Goal: Task Accomplishment & Management: Complete application form

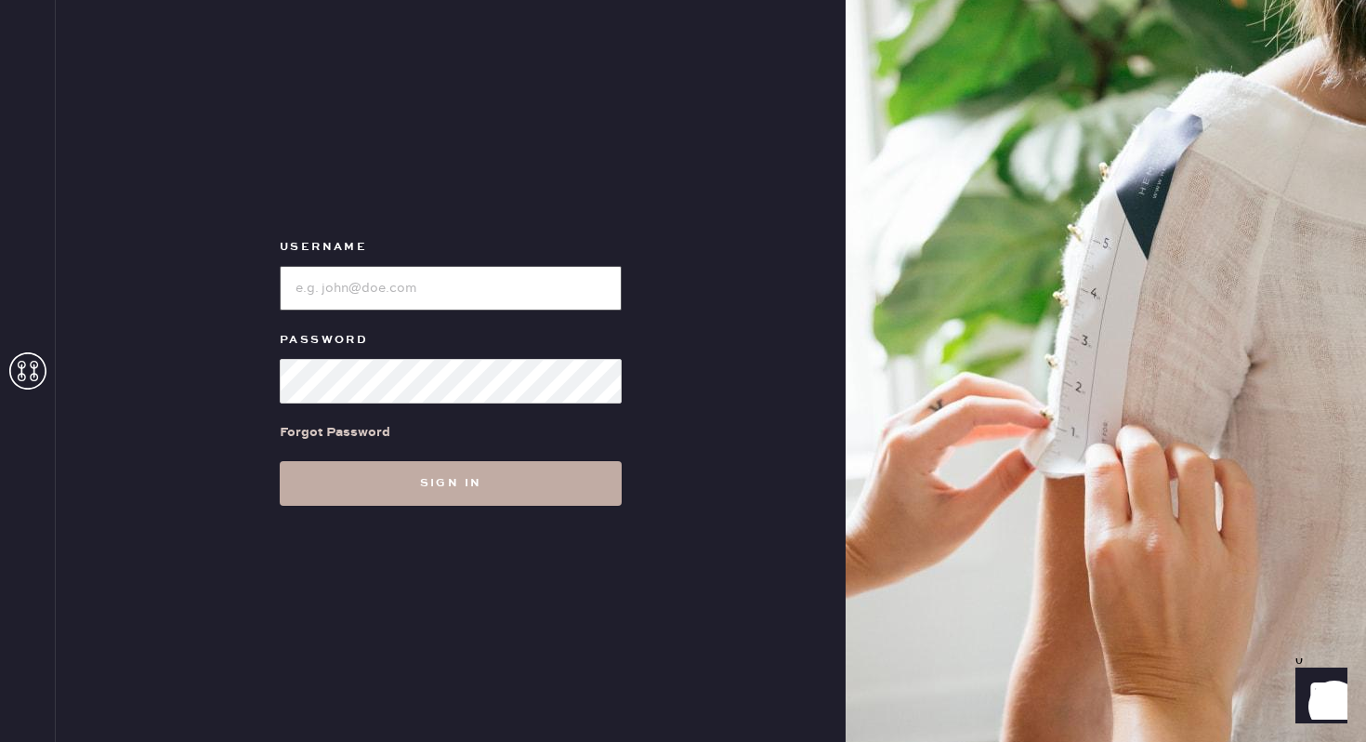
type input "reformationlowereastside"
click at [414, 468] on button "Sign in" at bounding box center [451, 483] width 342 height 45
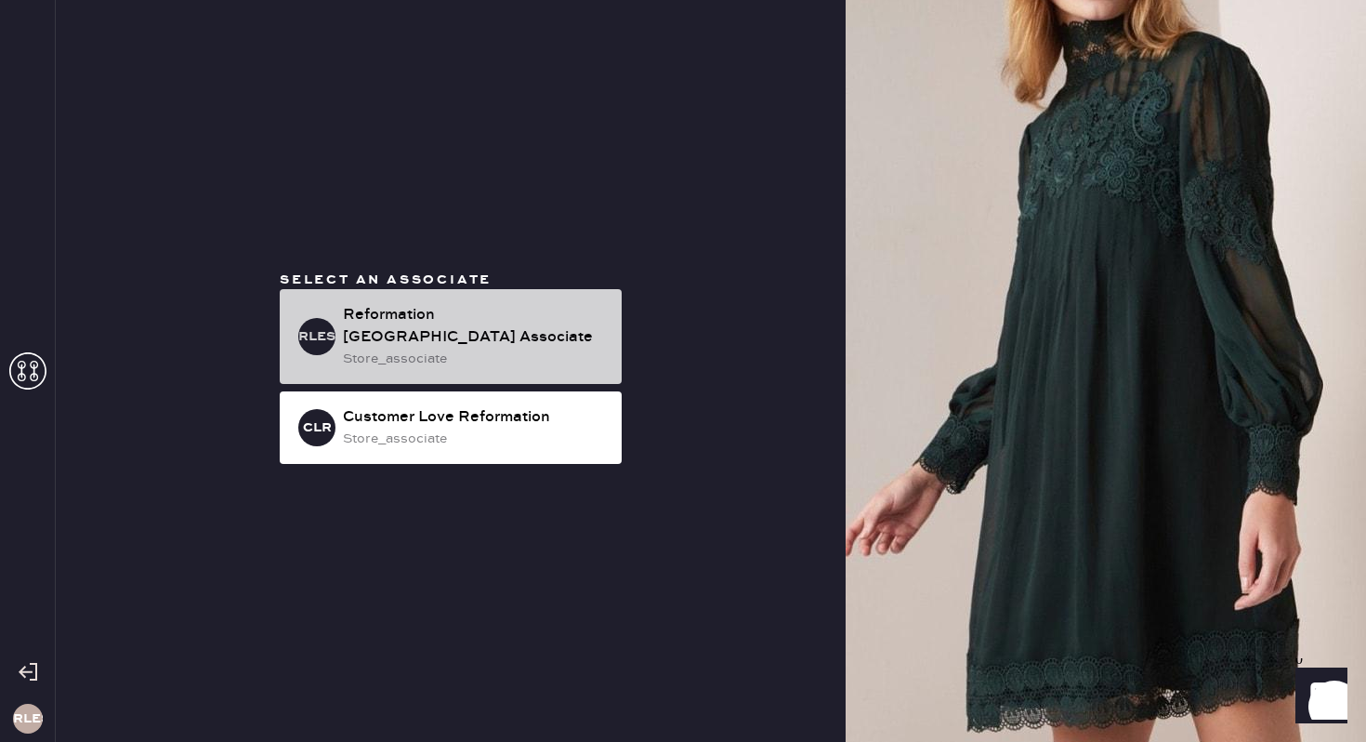
click at [419, 359] on div "store_associate" at bounding box center [475, 358] width 264 height 20
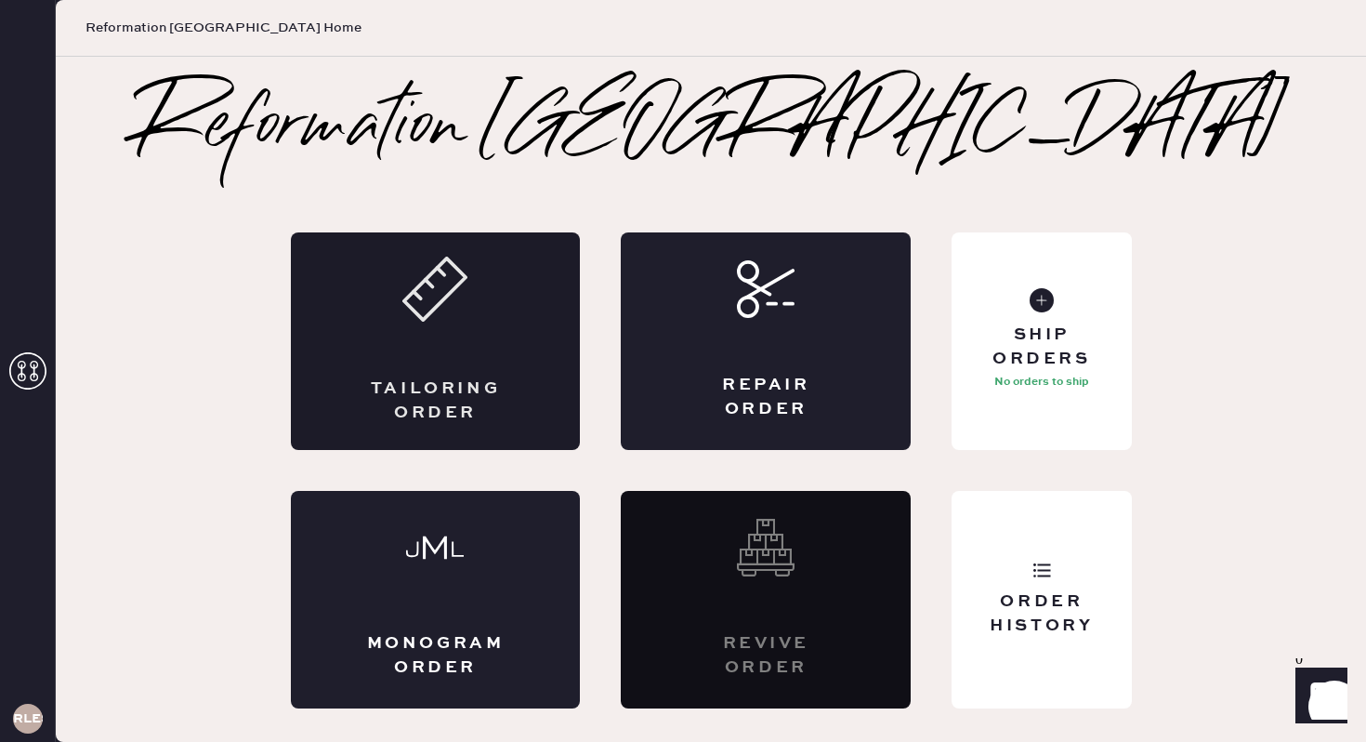
click at [435, 372] on div "Tailoring Order" at bounding box center [436, 340] width 290 height 217
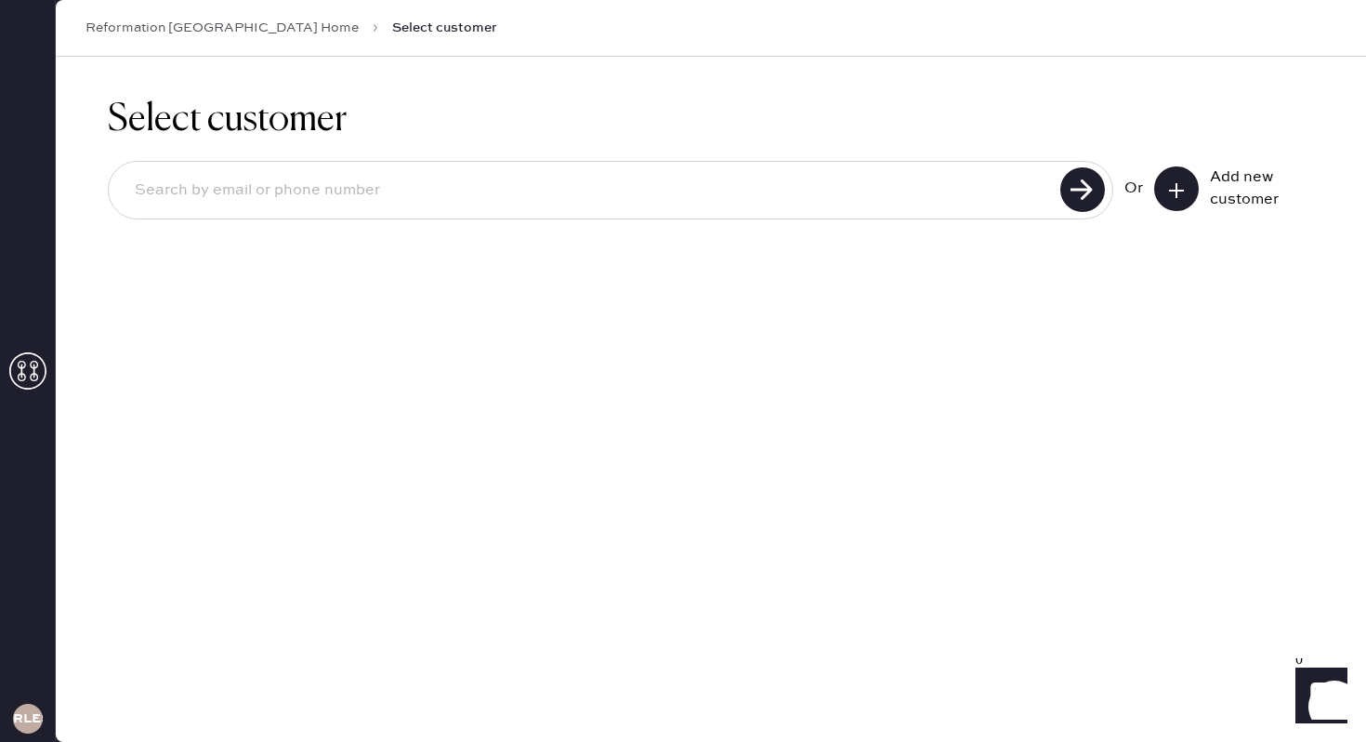
click at [1171, 197] on icon at bounding box center [1176, 190] width 19 height 19
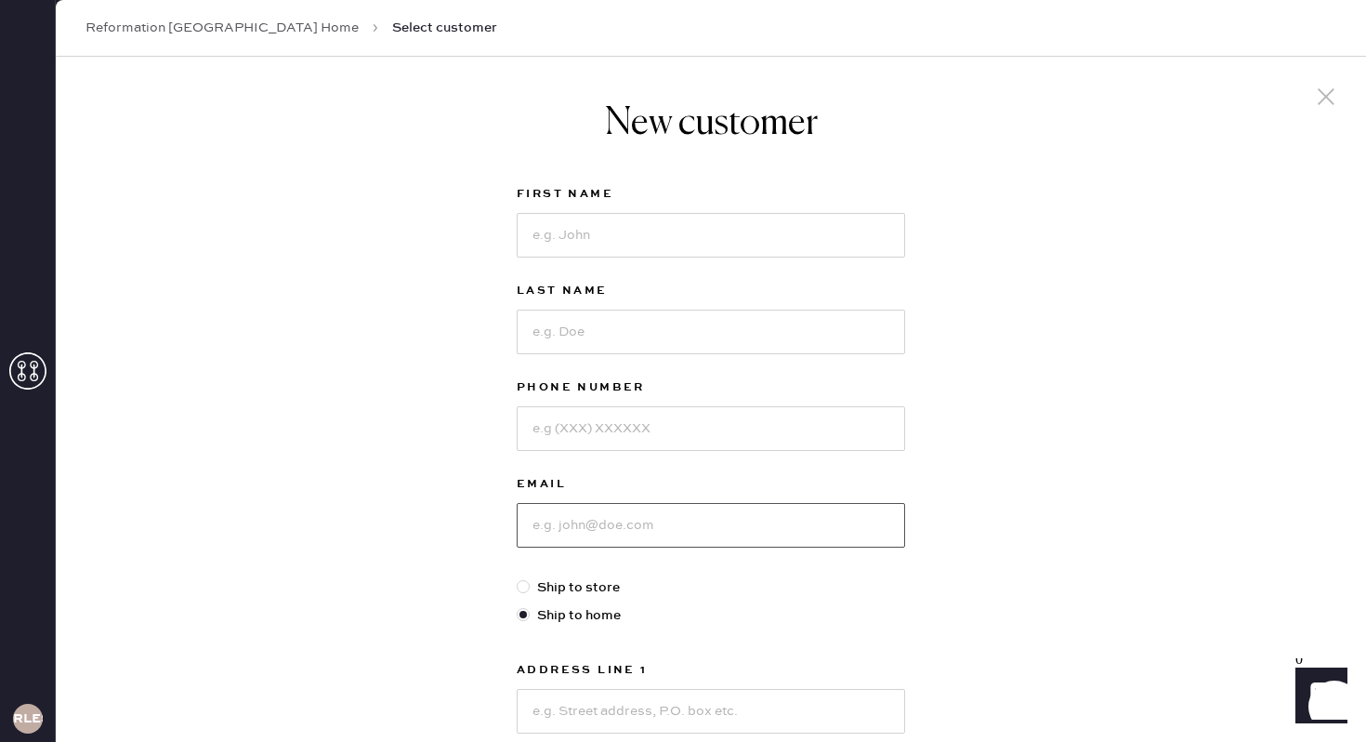
click at [594, 537] on input at bounding box center [711, 525] width 388 height 45
paste input "nscallann@gmail.com"
type input "nscallann@gmail.com"
click at [583, 230] on input at bounding box center [711, 235] width 388 height 45
type input "Nicole"
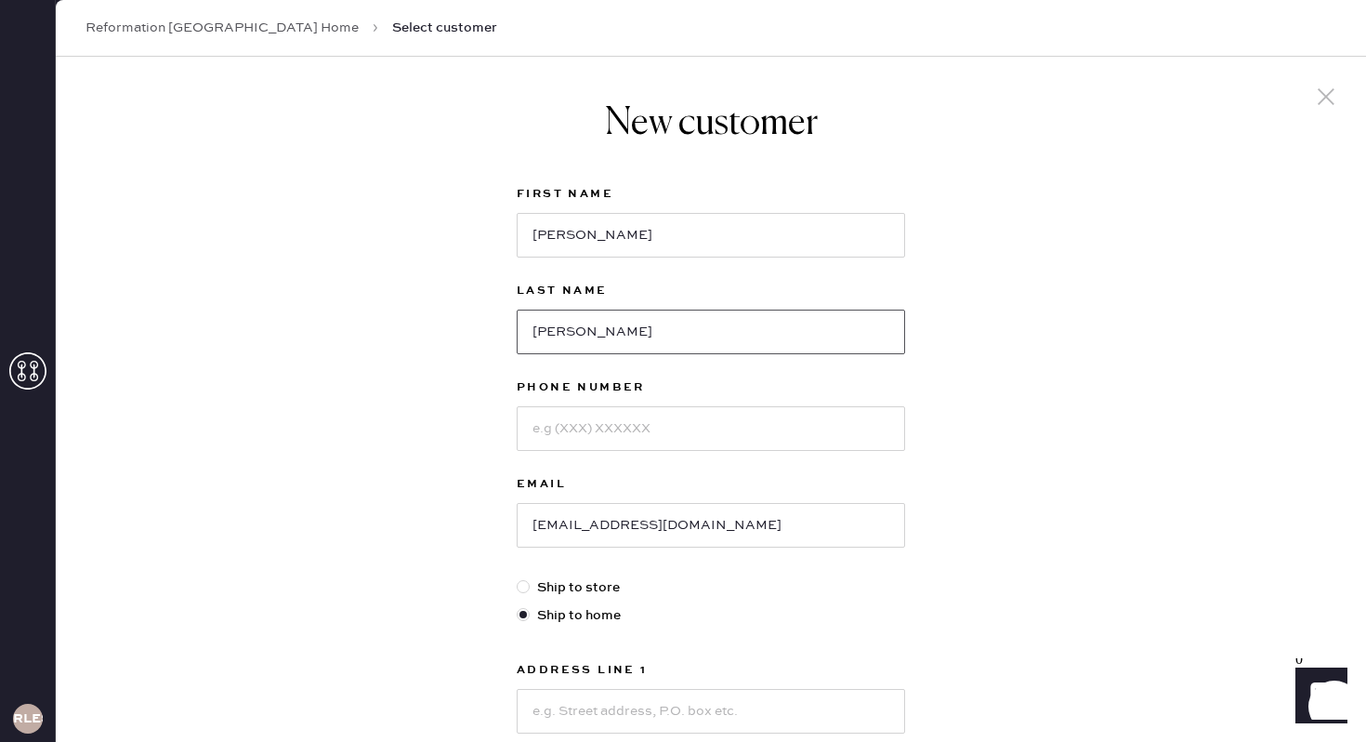
type input "Scallan"
click at [607, 419] on input at bounding box center [711, 428] width 388 height 45
paste input "+19564546189"
click at [545, 432] on input "+19564546189" at bounding box center [711, 428] width 388 height 45
click at [673, 425] on input "9564546189" at bounding box center [711, 428] width 388 height 45
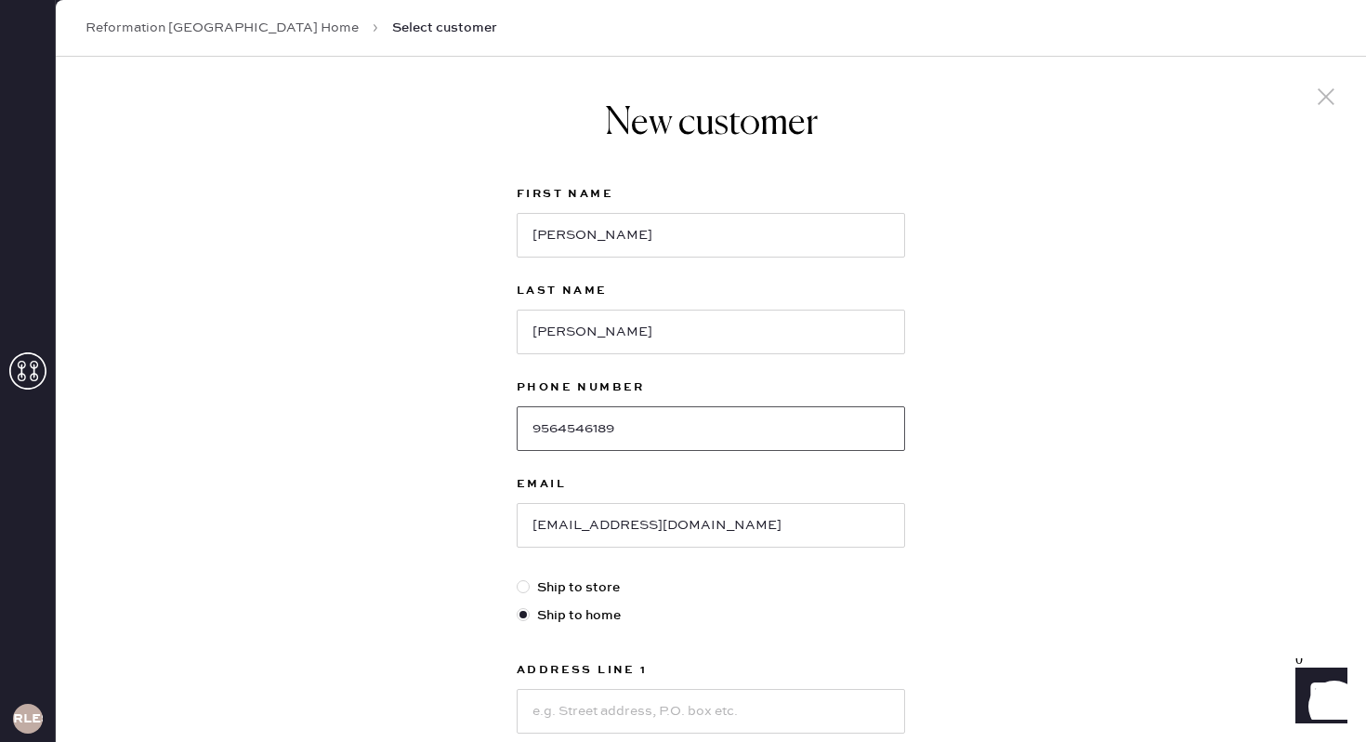
type input "9564546189"
click at [873, 484] on label "Email" at bounding box center [711, 484] width 388 height 22
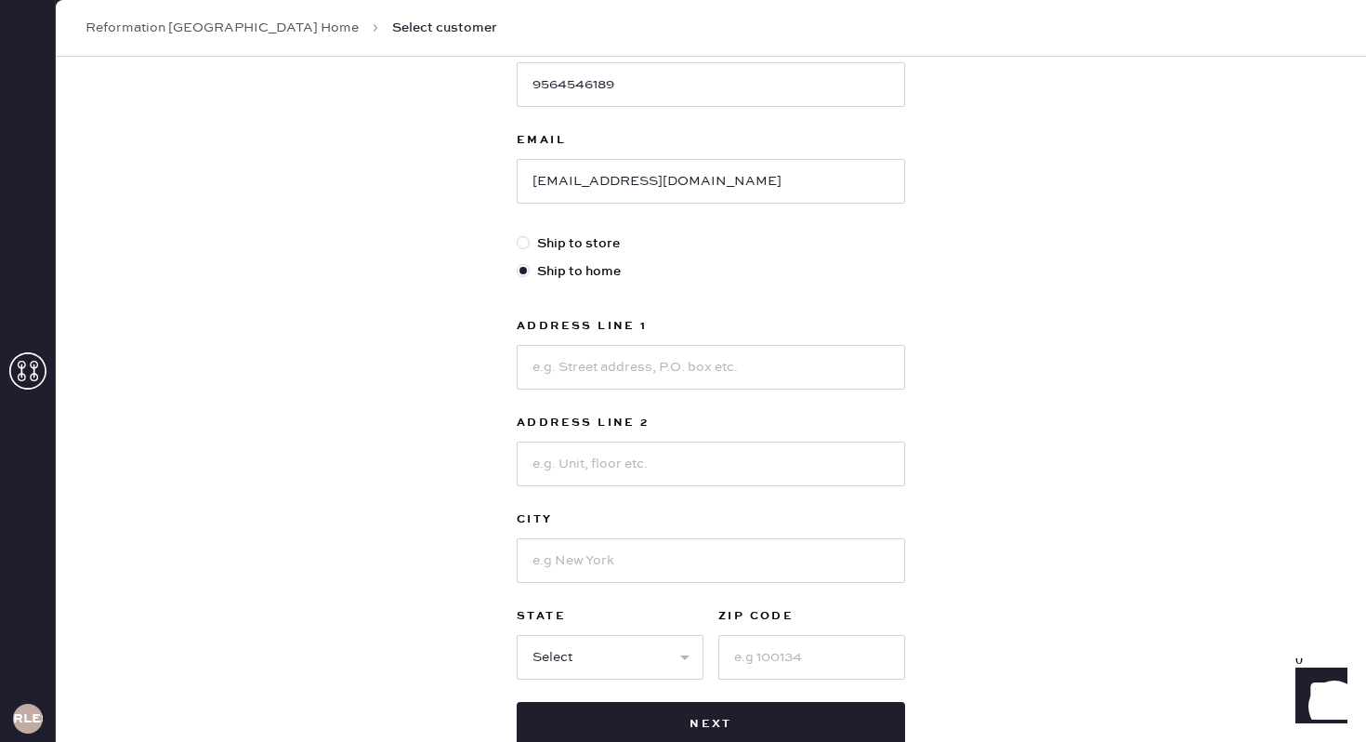
scroll to position [358, 0]
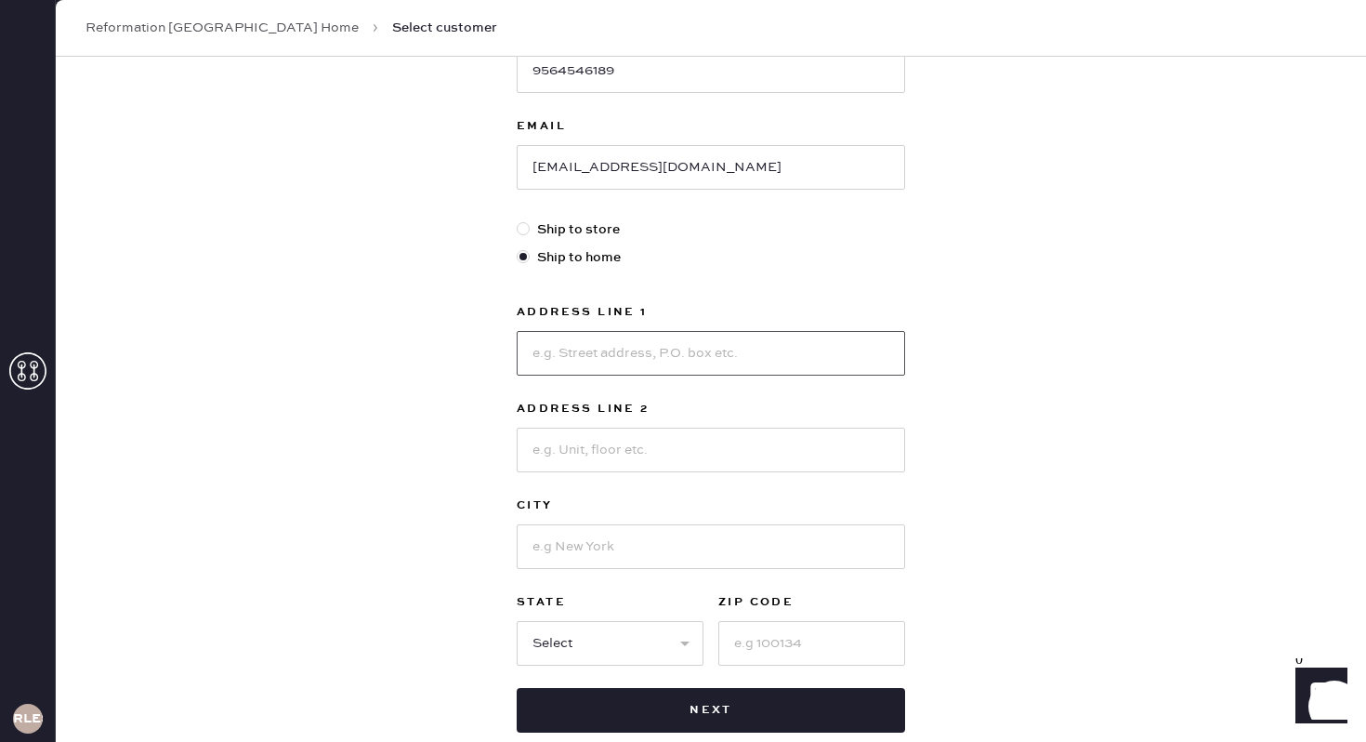
click at [642, 370] on input at bounding box center [711, 353] width 388 height 45
paste input "65 Washington St, Apt 5B"
type input "65 Washington St, Apt 5B"
click at [632, 444] on input at bounding box center [711, 449] width 388 height 45
type input "Apt 5B"
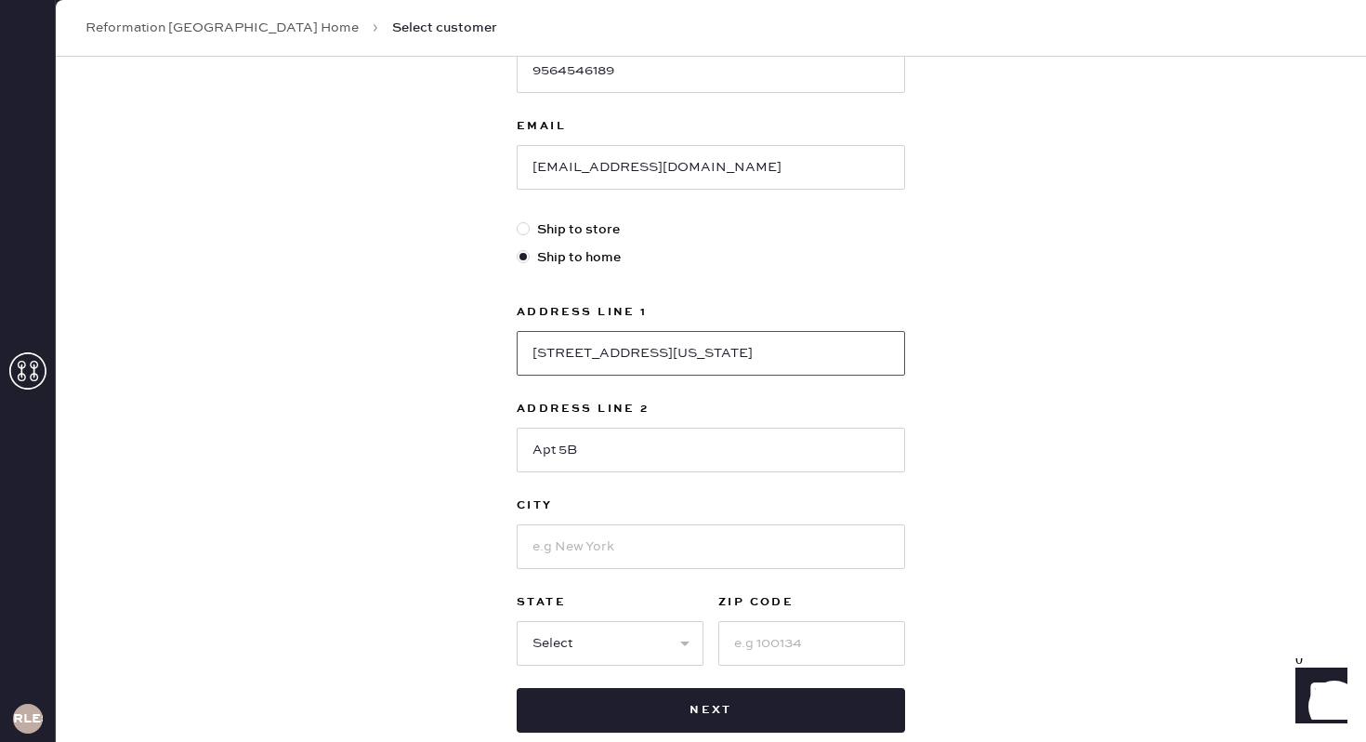
drag, startPoint x: 719, startPoint y: 348, endPoint x: 648, endPoint y: 348, distance: 71.6
click at [648, 348] on input "65 Washington St, Apt 5B" at bounding box center [711, 353] width 388 height 45
type input "65 Washington St"
click at [578, 538] on input at bounding box center [711, 546] width 388 height 45
type input "Brooklyn"
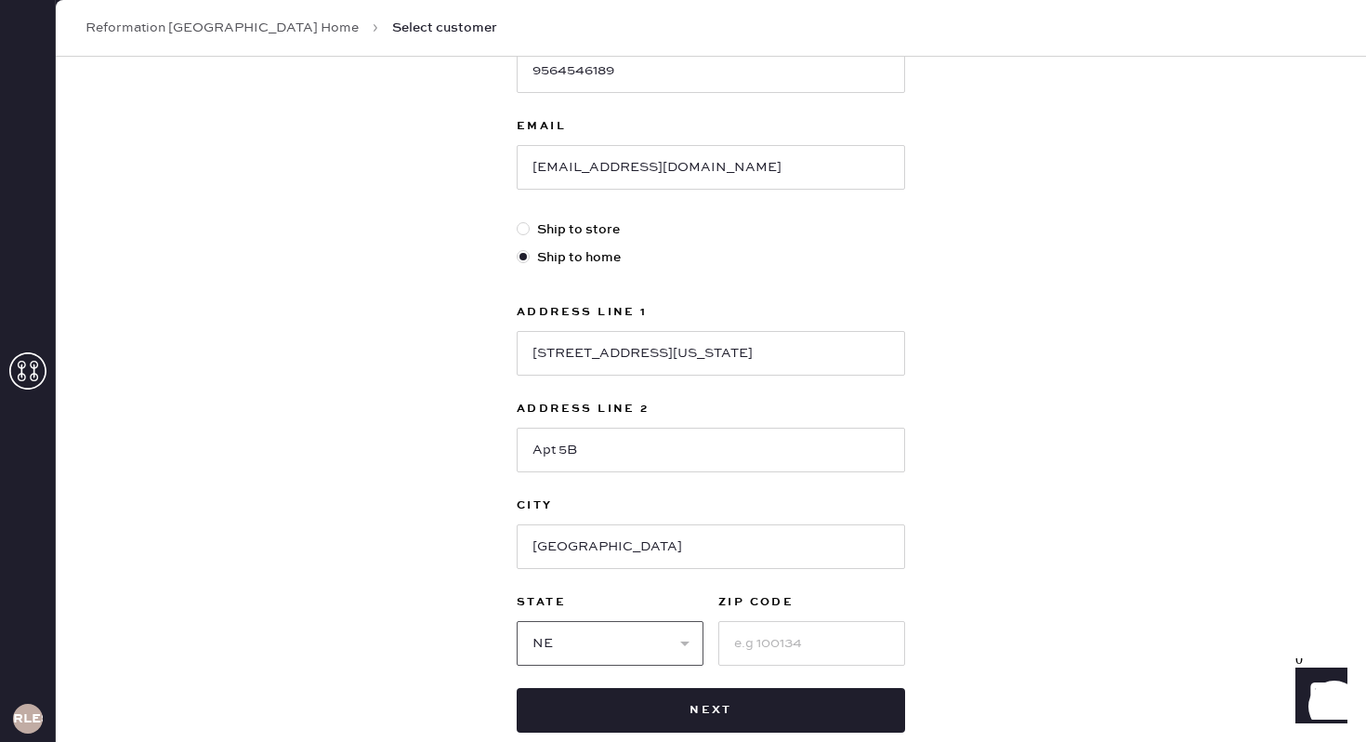
click at [574, 652] on select "Select AK AL AR AZ CA CO CT DC DE FL GA HI IA ID IL IN KS KY LA MA MD ME MI MN …" at bounding box center [610, 643] width 187 height 45
select select "NY"
click at [517, 621] on select "Select AK AL AR AZ CA CO CT DC DE FL GA HI IA ID IL IN KS KY LA MA MD ME MI MN …" at bounding box center [610, 643] width 187 height 45
click at [780, 646] on input at bounding box center [811, 643] width 187 height 45
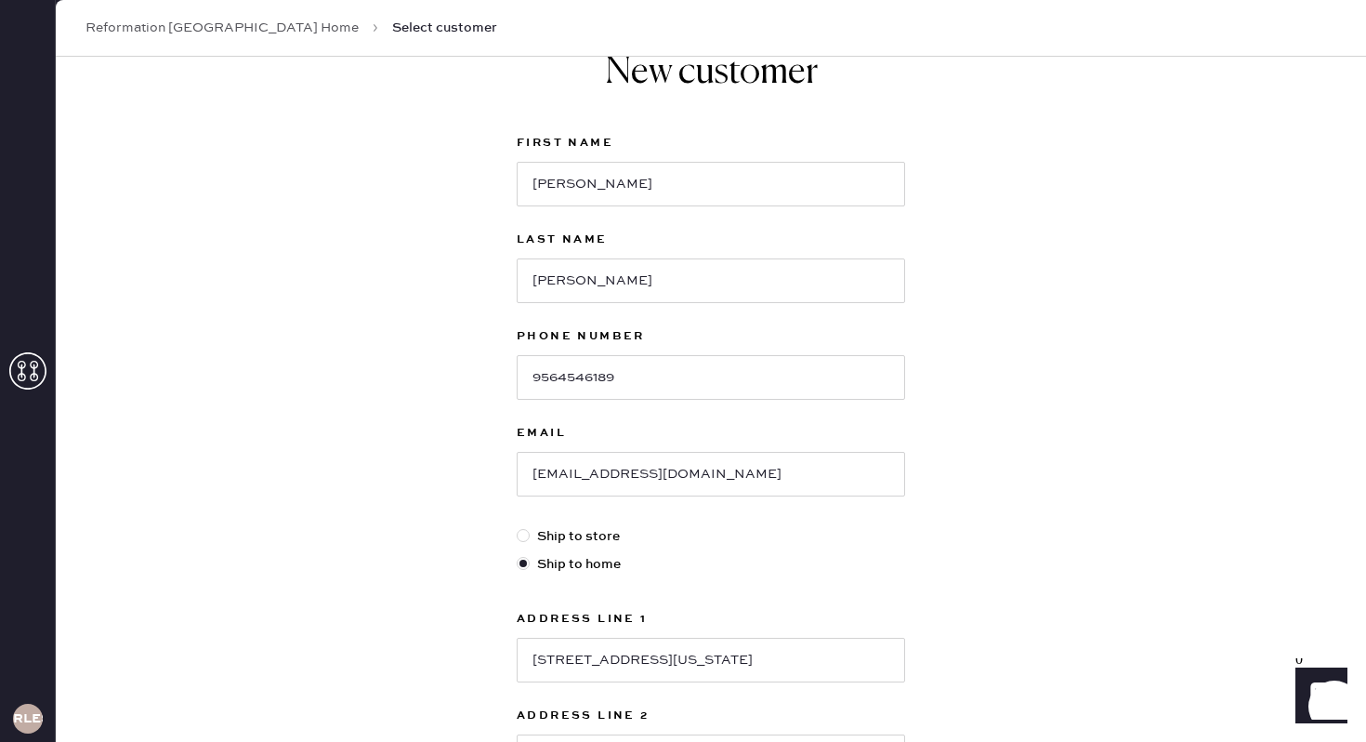
scroll to position [467, 0]
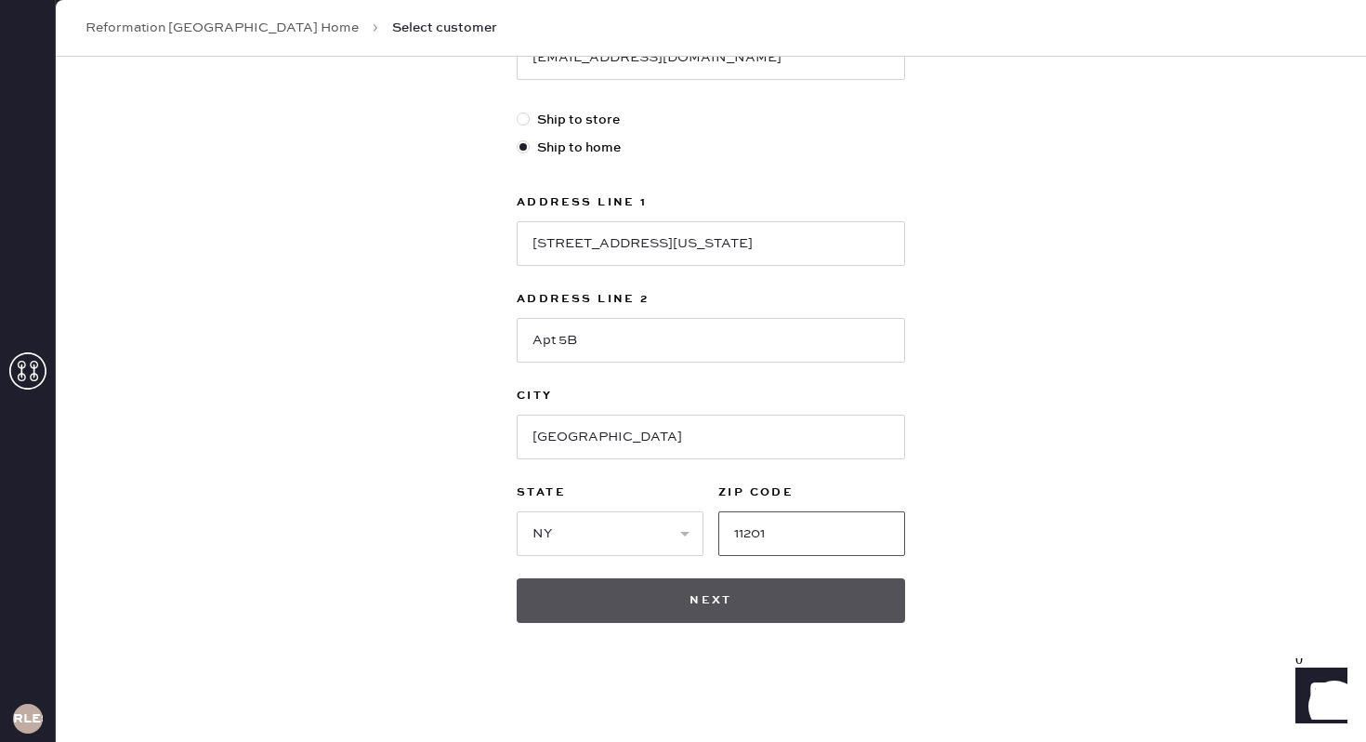
type input "11201"
click at [790, 605] on button "Next" at bounding box center [711, 600] width 388 height 45
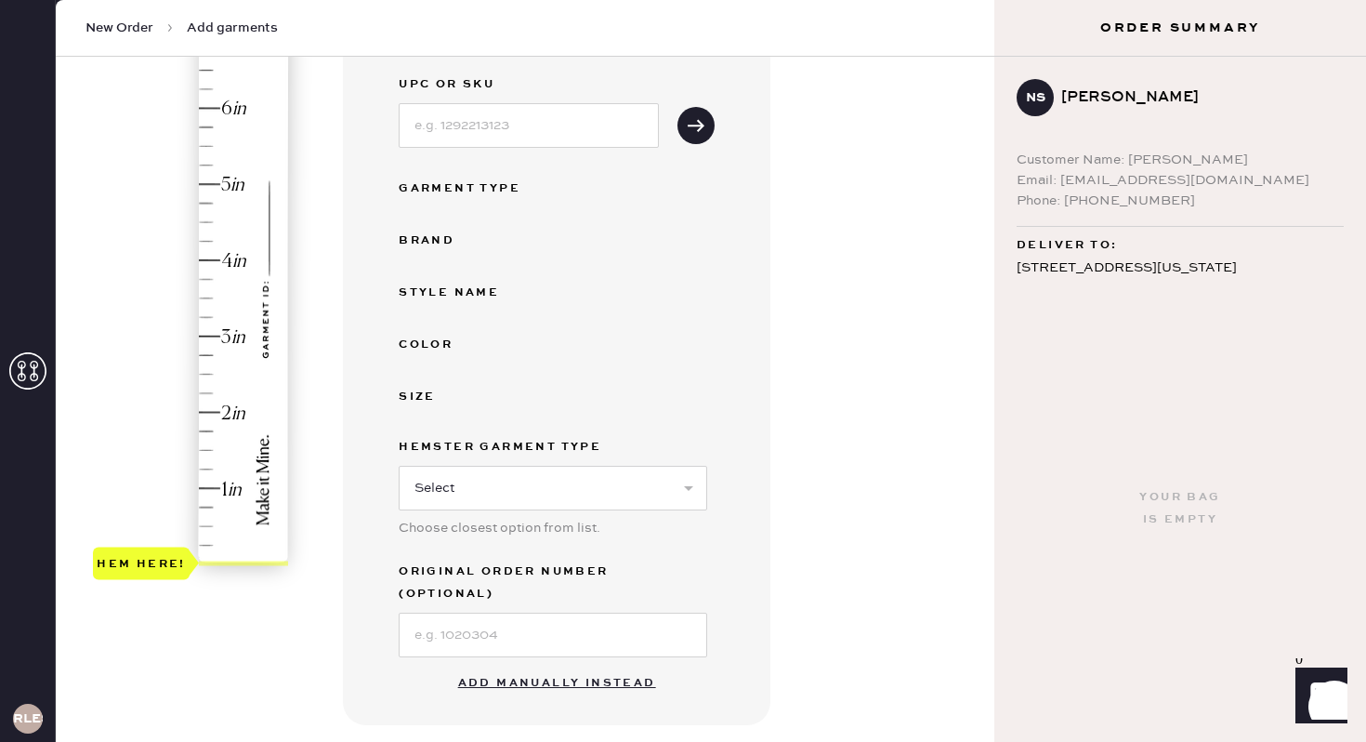
scroll to position [243, 0]
click at [537, 664] on button "Add manually instead" at bounding box center [557, 682] width 220 height 37
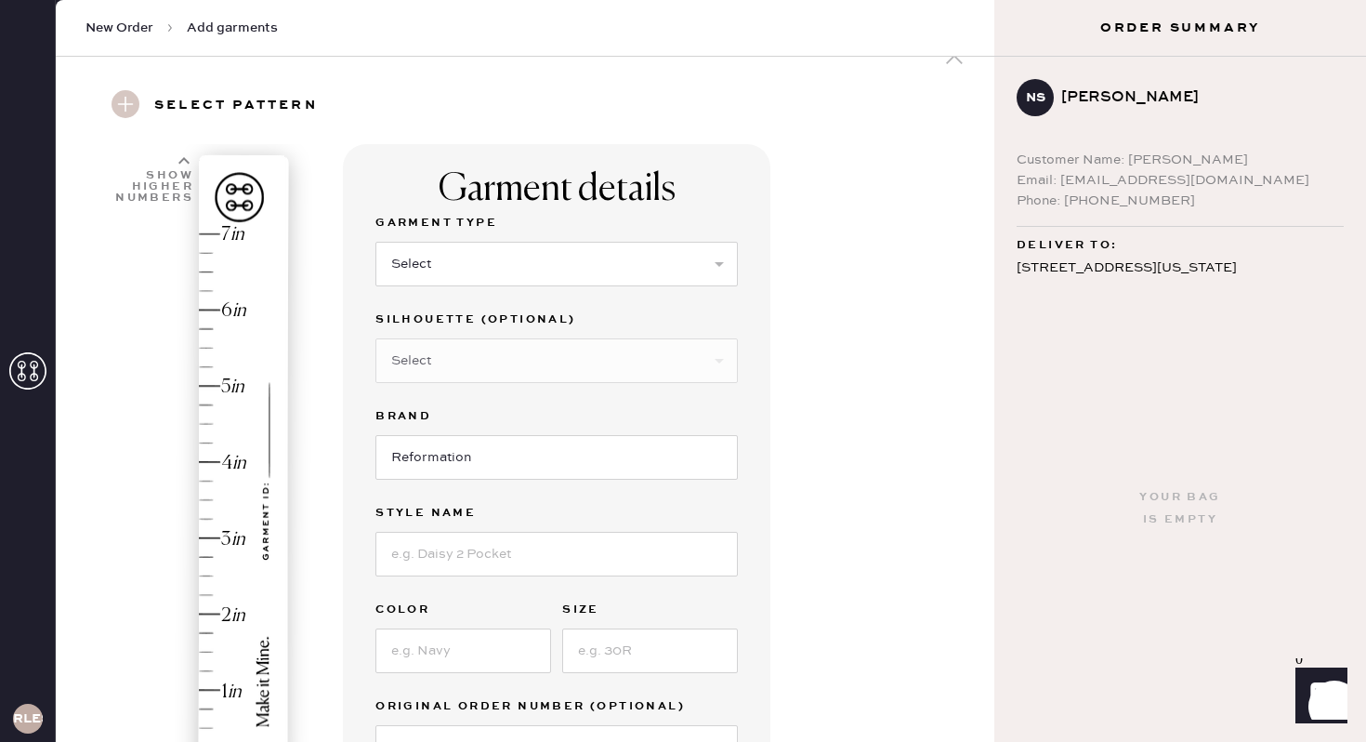
scroll to position [25, 0]
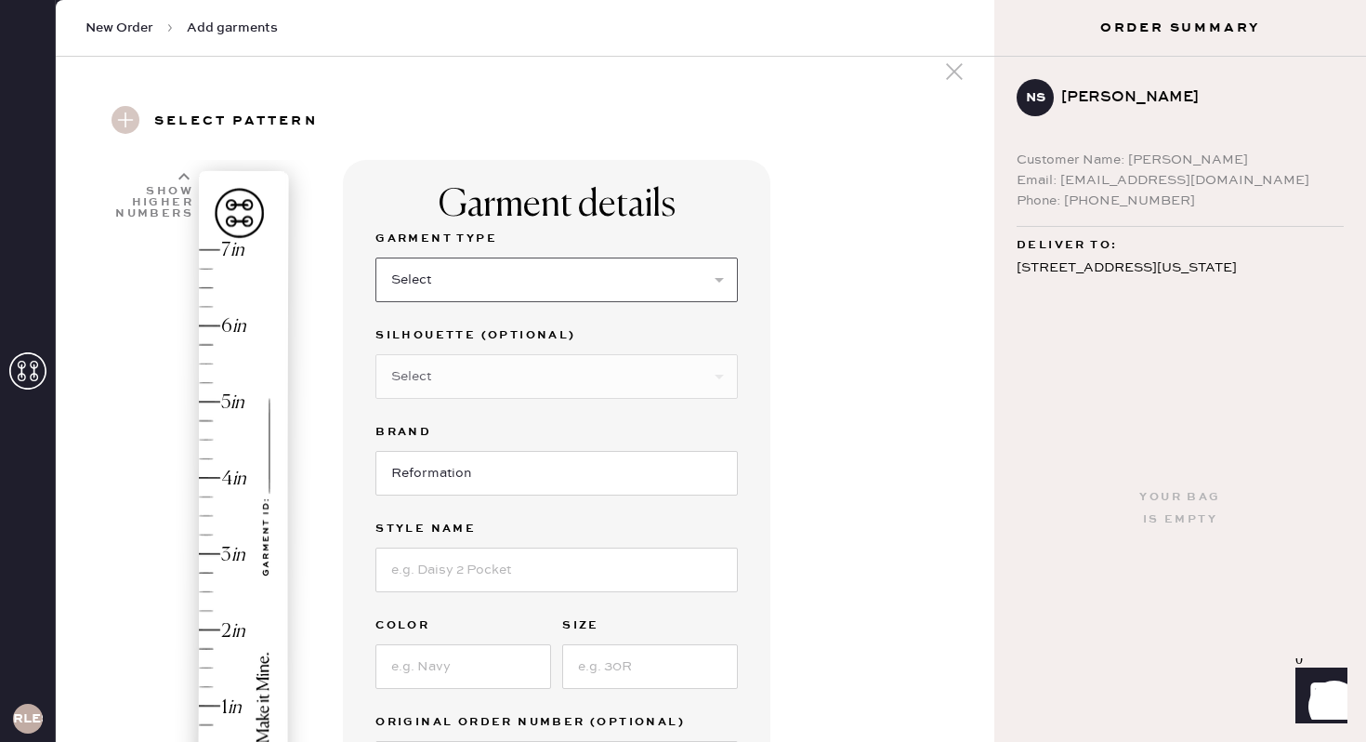
click at [477, 273] on select "Select Basic Skirt Jeans Leggings Pants Shorts Basic Sleeved Dress Basic Sleeve…" at bounding box center [556, 279] width 362 height 45
select select "4"
click at [375, 257] on select "Select Basic Skirt Jeans Leggings Pants Shorts Basic Sleeved Dress Basic Sleeve…" at bounding box center [556, 279] width 362 height 45
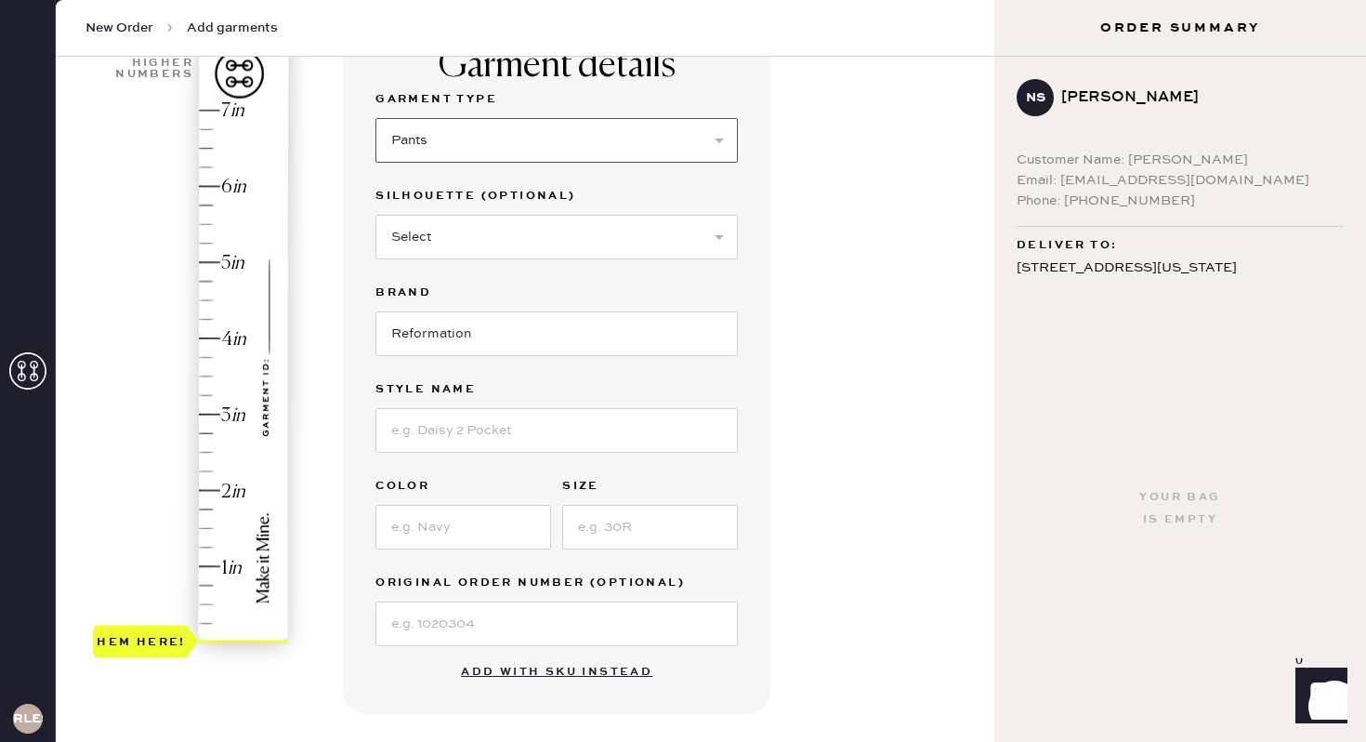
scroll to position [241, 0]
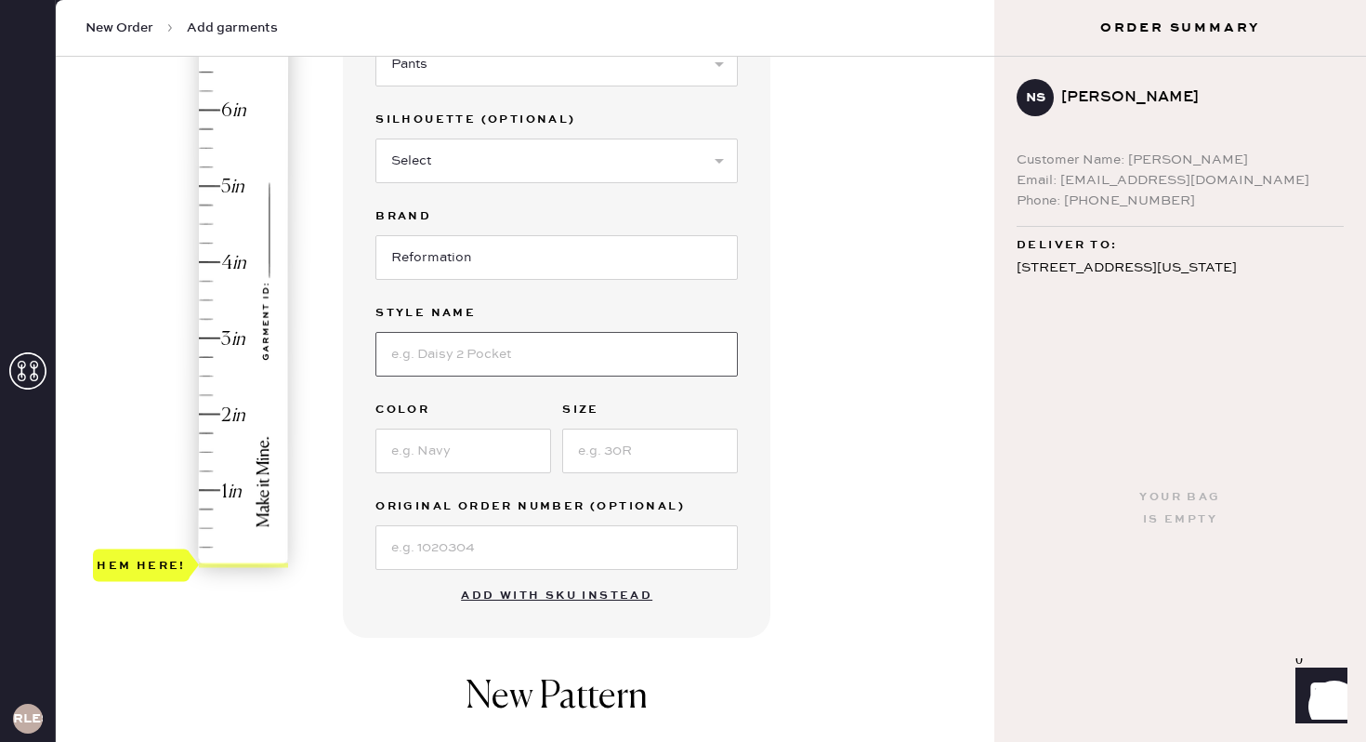
click at [497, 360] on input at bounding box center [556, 354] width 362 height 45
type input "Gisele Low Rise Pant"
type input "Black"
type input "0"
click at [478, 553] on input at bounding box center [556, 547] width 362 height 45
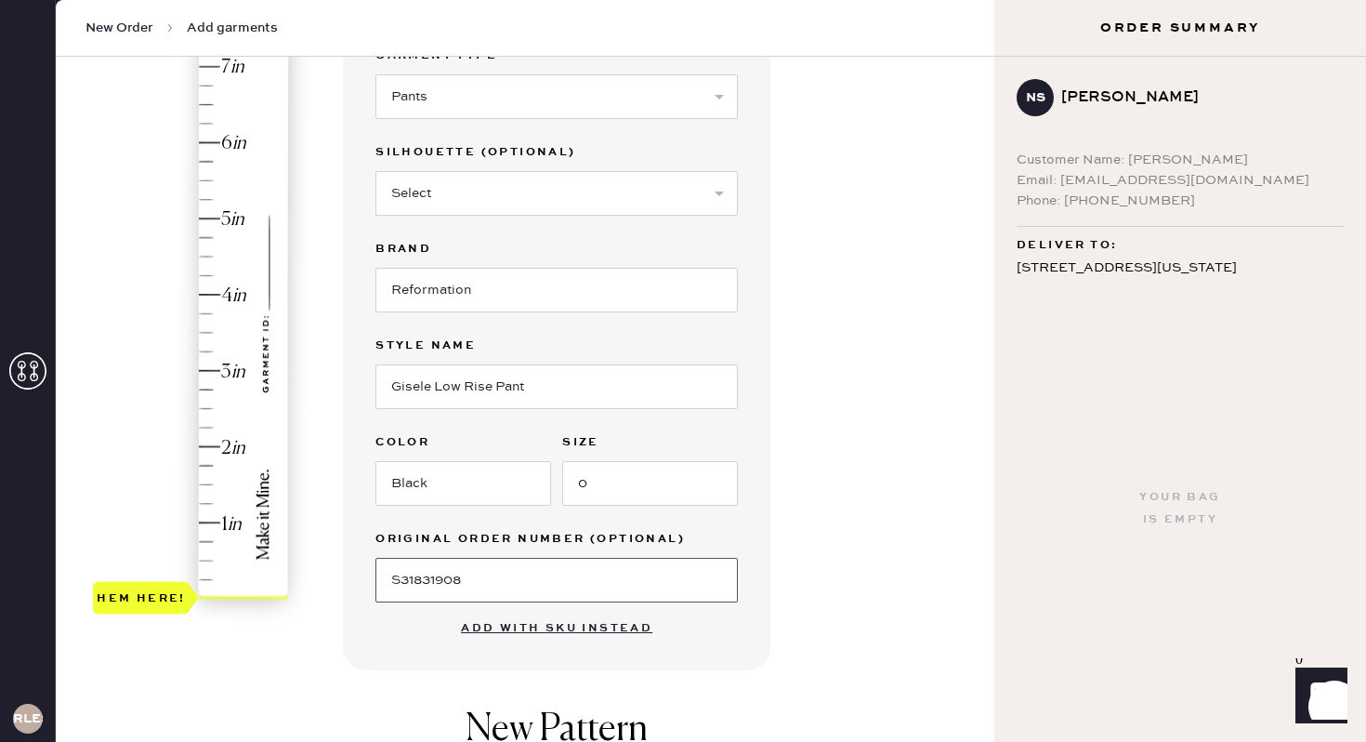
scroll to position [204, 0]
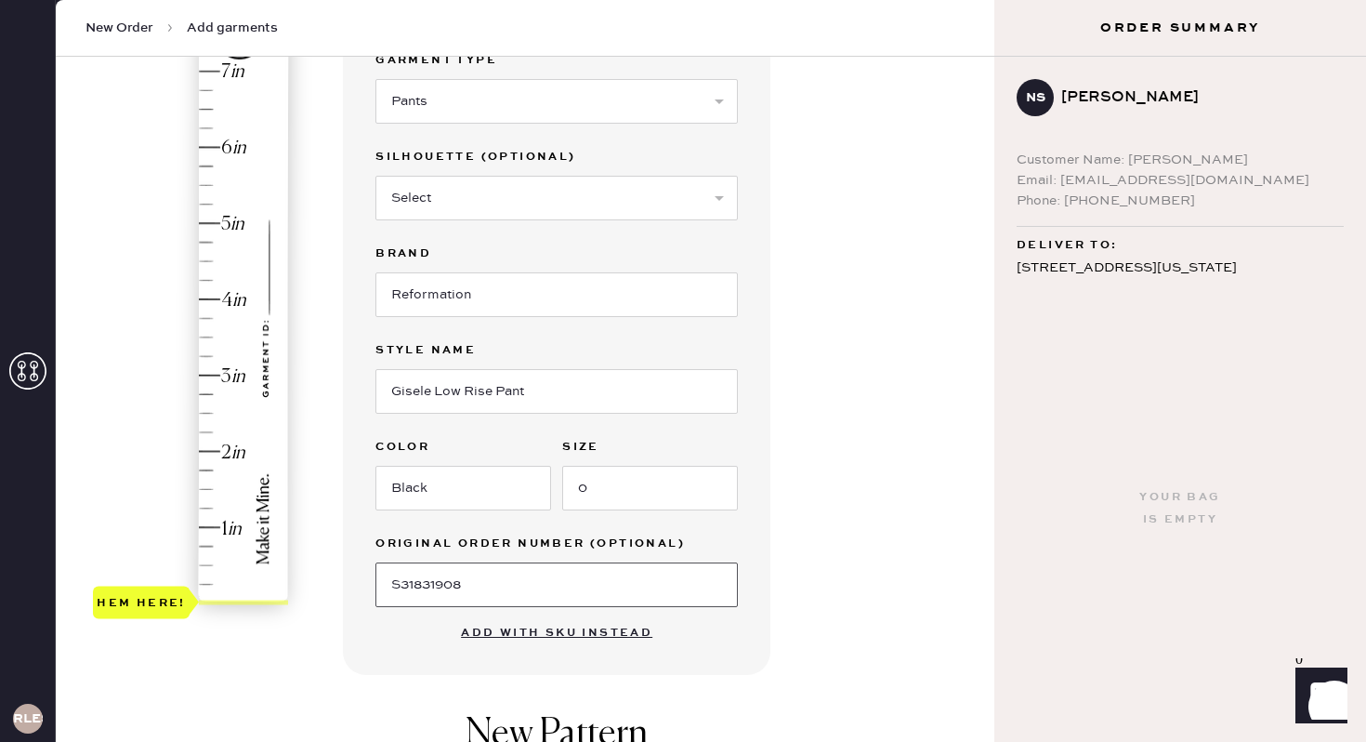
type input "S31831908"
click at [214, 398] on div "Hem here!" at bounding box center [192, 337] width 198 height 548
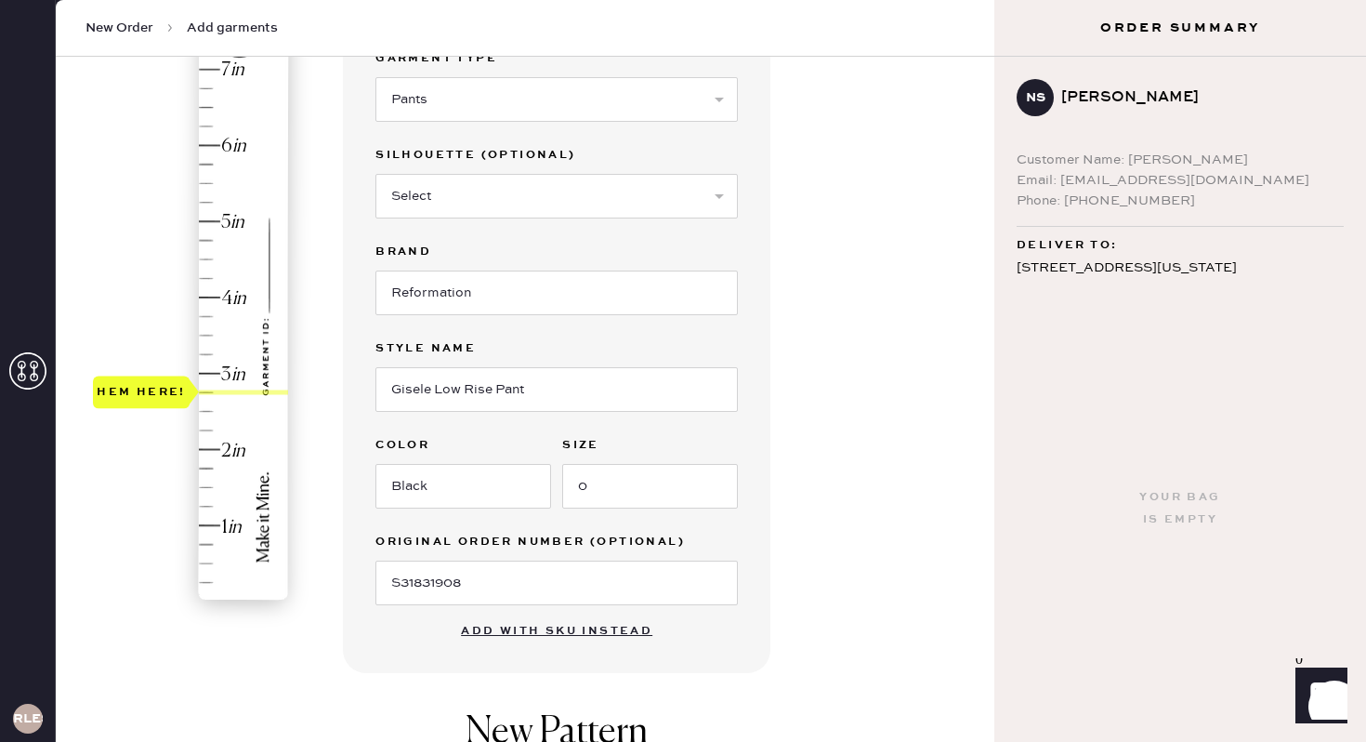
scroll to position [204, 0]
type input "2.5"
click at [208, 406] on div "Hem here!" at bounding box center [192, 336] width 198 height 548
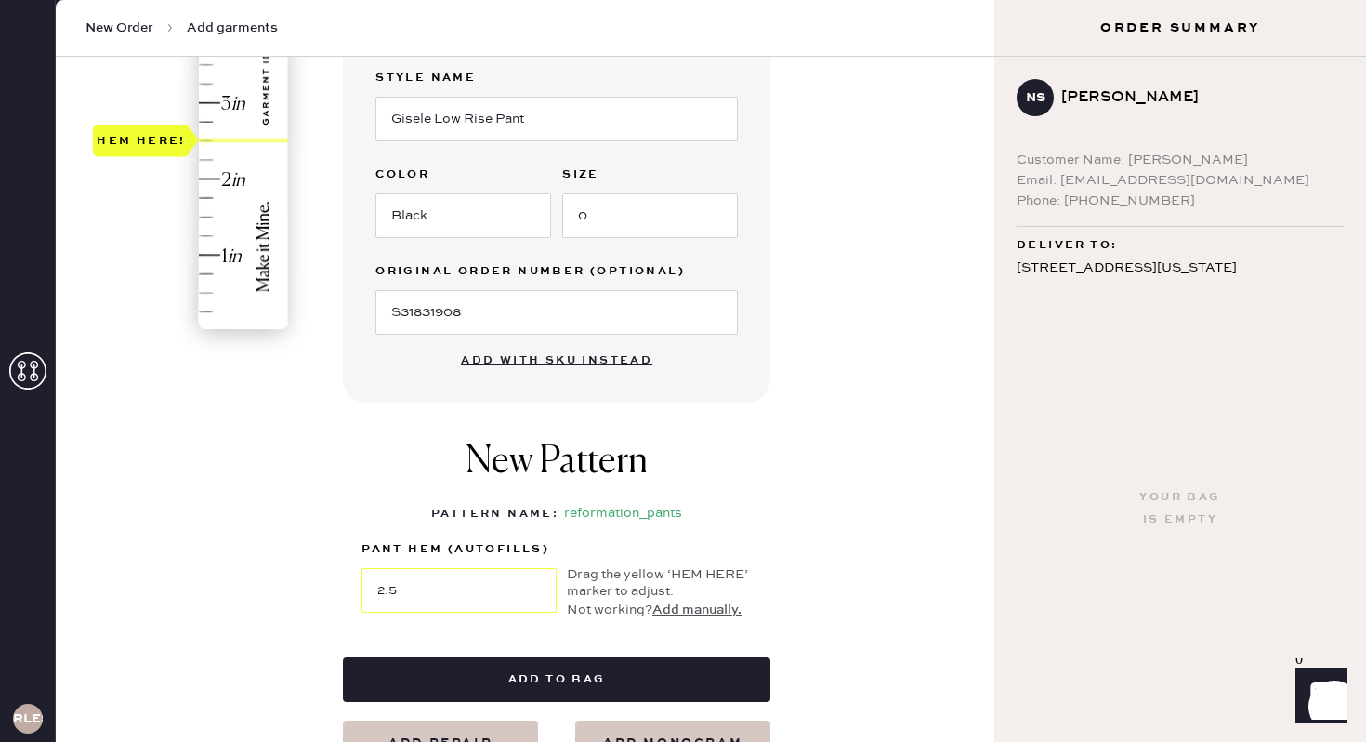
scroll to position [478, 0]
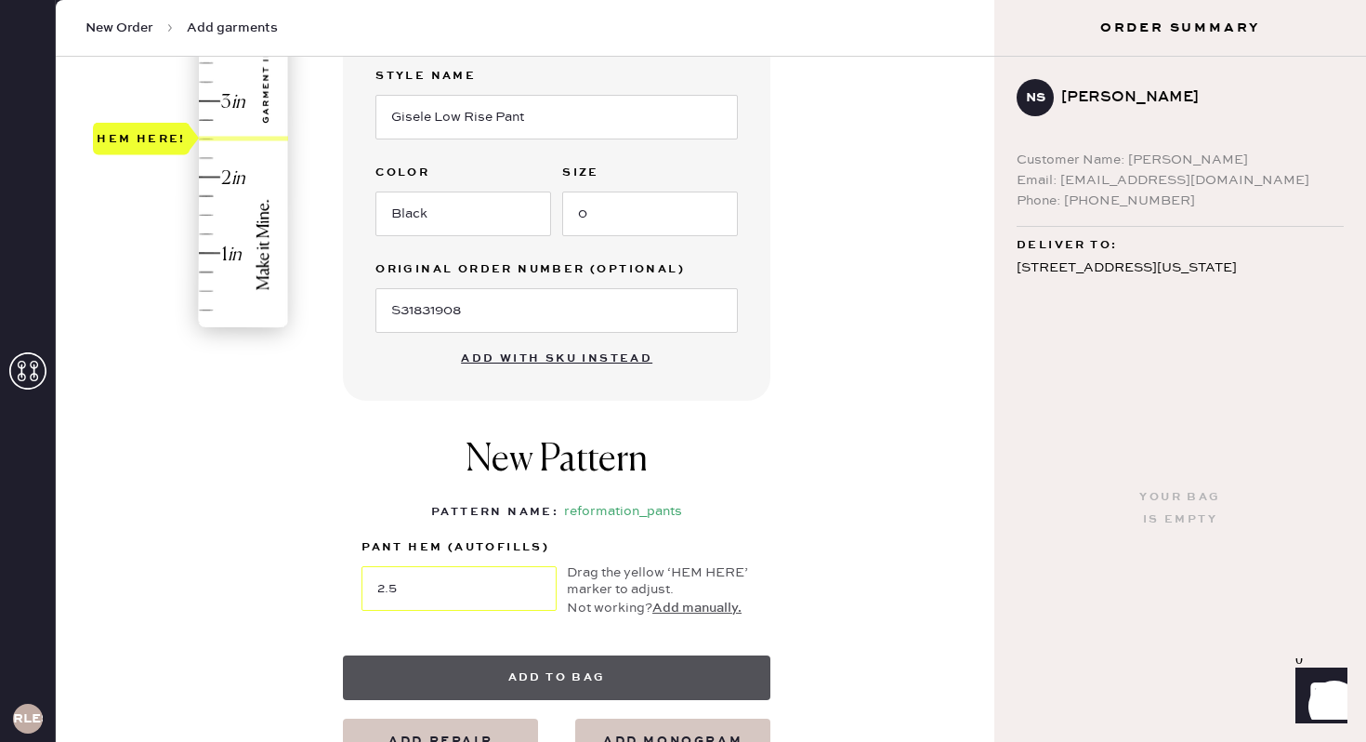
click at [606, 681] on button "Add to bag" at bounding box center [556, 677] width 427 height 45
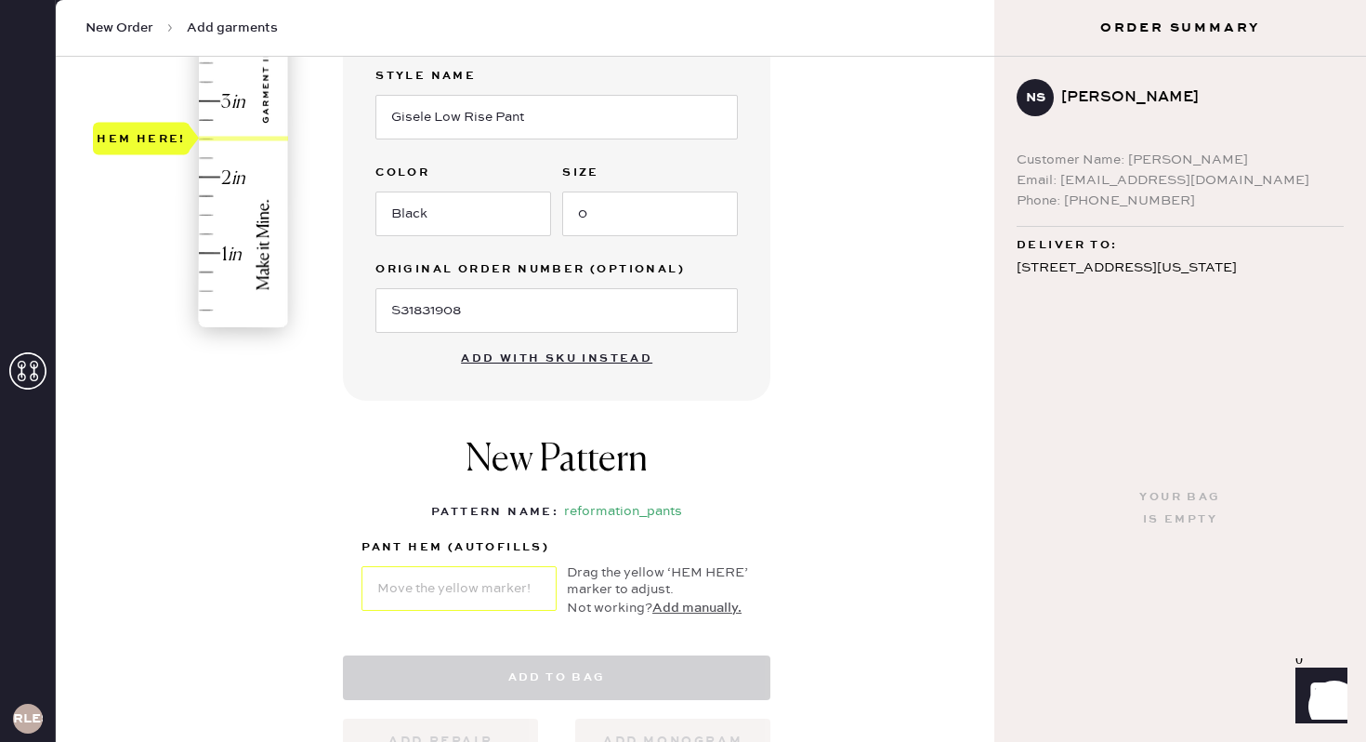
select select "4"
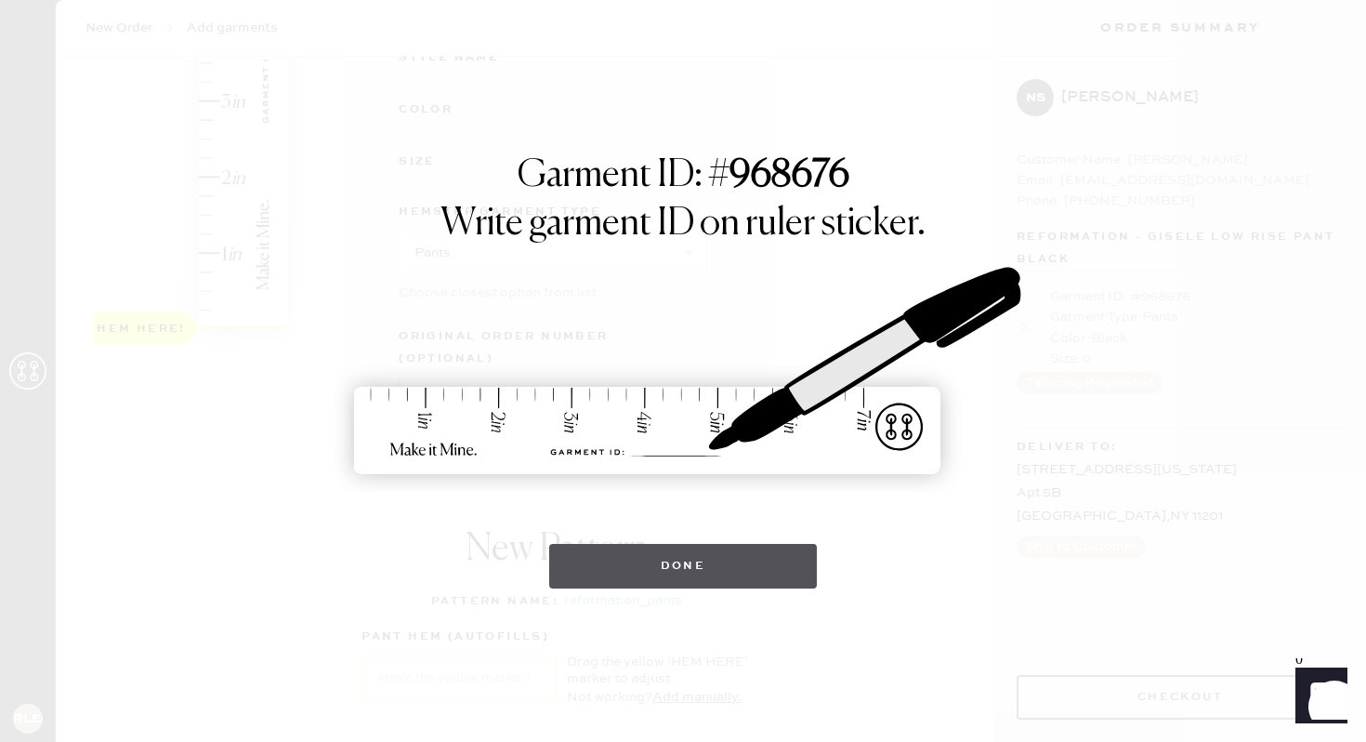
click at [703, 567] on button "Done" at bounding box center [683, 566] width 269 height 45
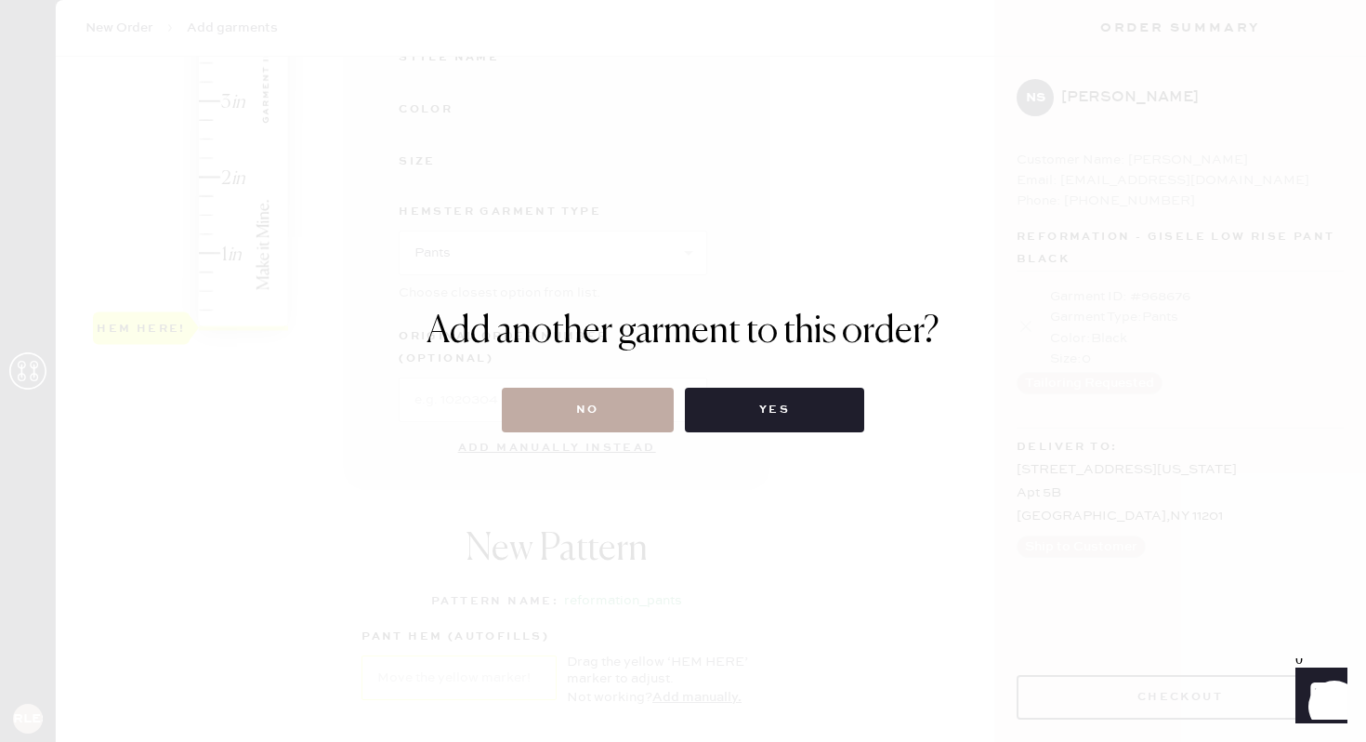
click at [581, 404] on button "No" at bounding box center [588, 410] width 172 height 45
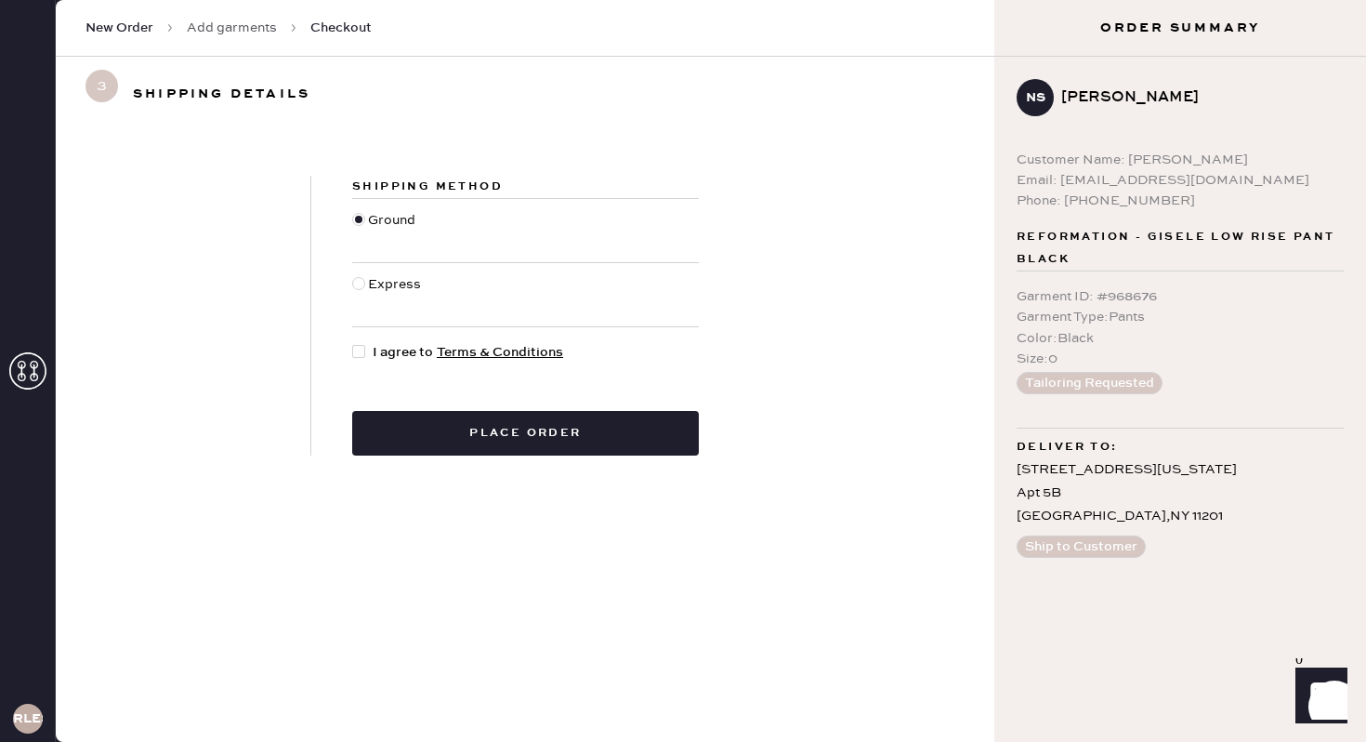
drag, startPoint x: 362, startPoint y: 348, endPoint x: 376, endPoint y: 352, distance: 15.3
click at [362, 348] on div at bounding box center [358, 351] width 13 height 13
click at [353, 343] on input "I agree to Terms & Conditions" at bounding box center [352, 342] width 1 height 1
checkbox input "true"
click at [616, 468] on div "Shipping Method Ground Express I agree to Terms & Conditions Place order" at bounding box center [525, 315] width 939 height 369
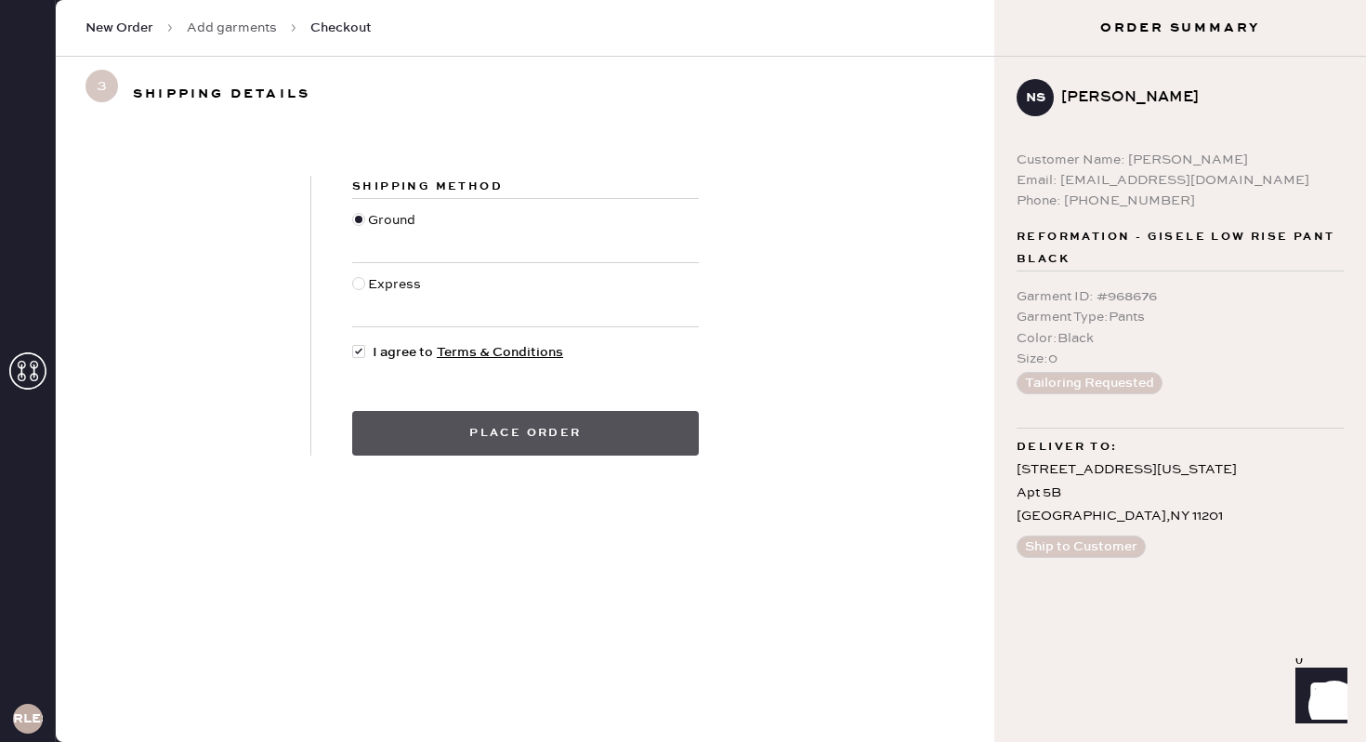
click at [605, 424] on button "Place order" at bounding box center [525, 433] width 347 height 45
